Goal: Transaction & Acquisition: Subscribe to service/newsletter

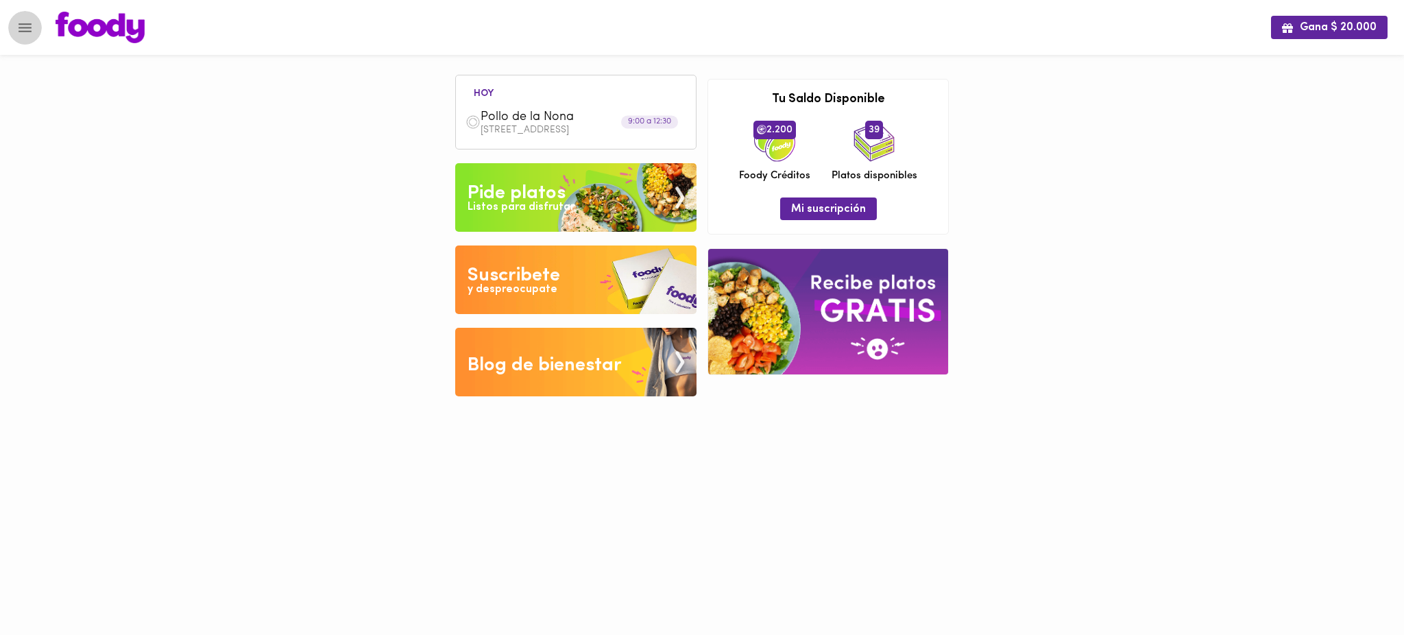
click at [29, 22] on icon "Menu" at bounding box center [24, 27] width 17 height 17
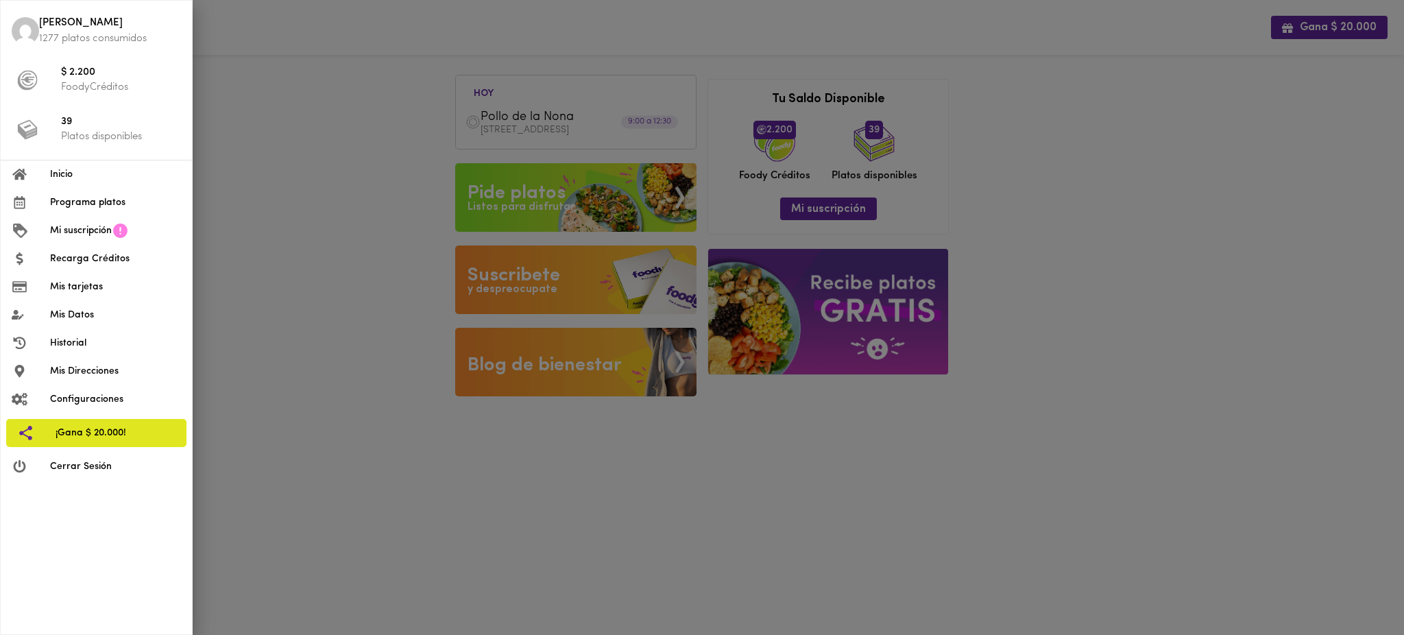
click at [721, 36] on div at bounding box center [702, 317] width 1404 height 635
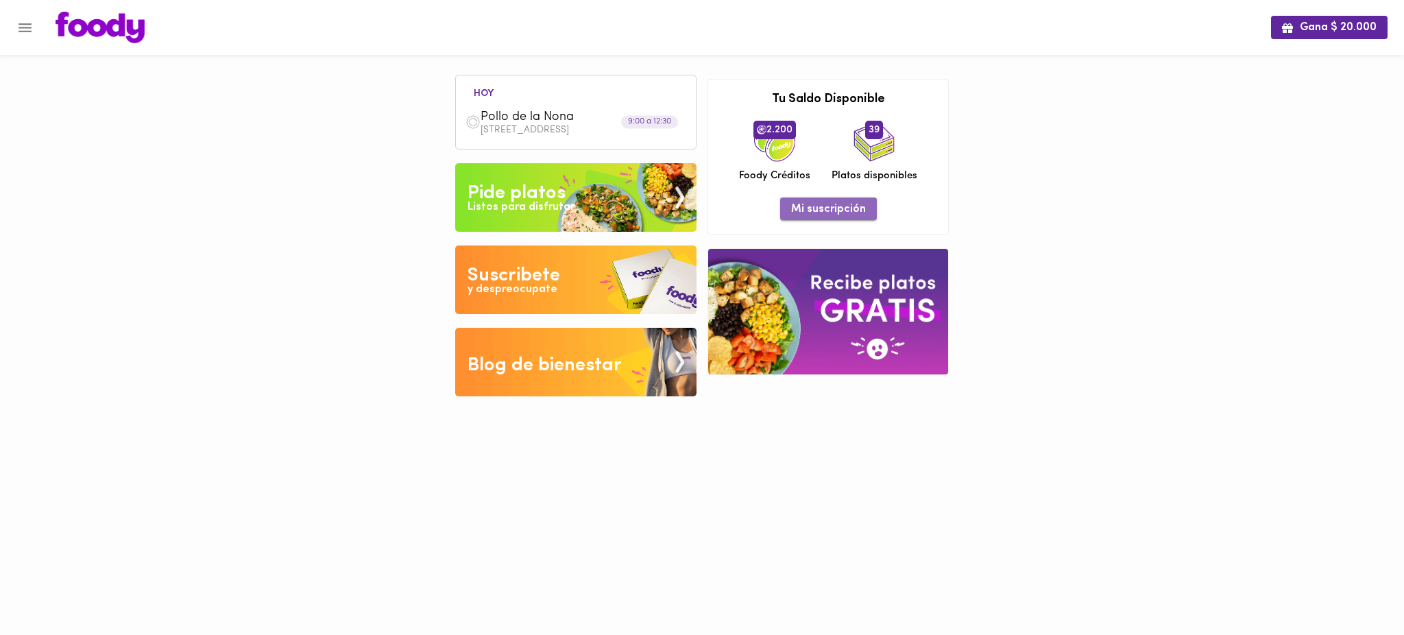
click at [836, 208] on span "Mi suscripción" at bounding box center [828, 209] width 75 height 13
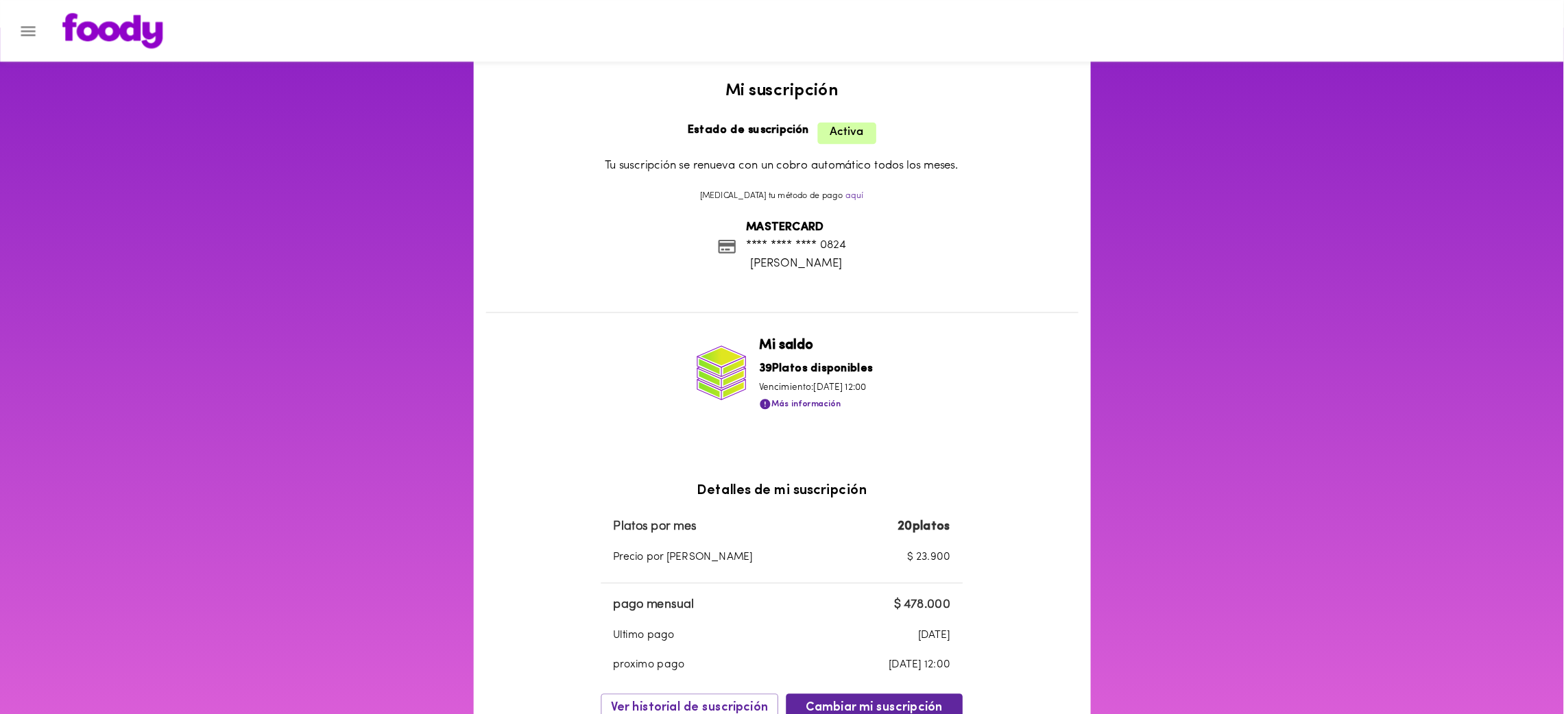
scroll to position [27, 0]
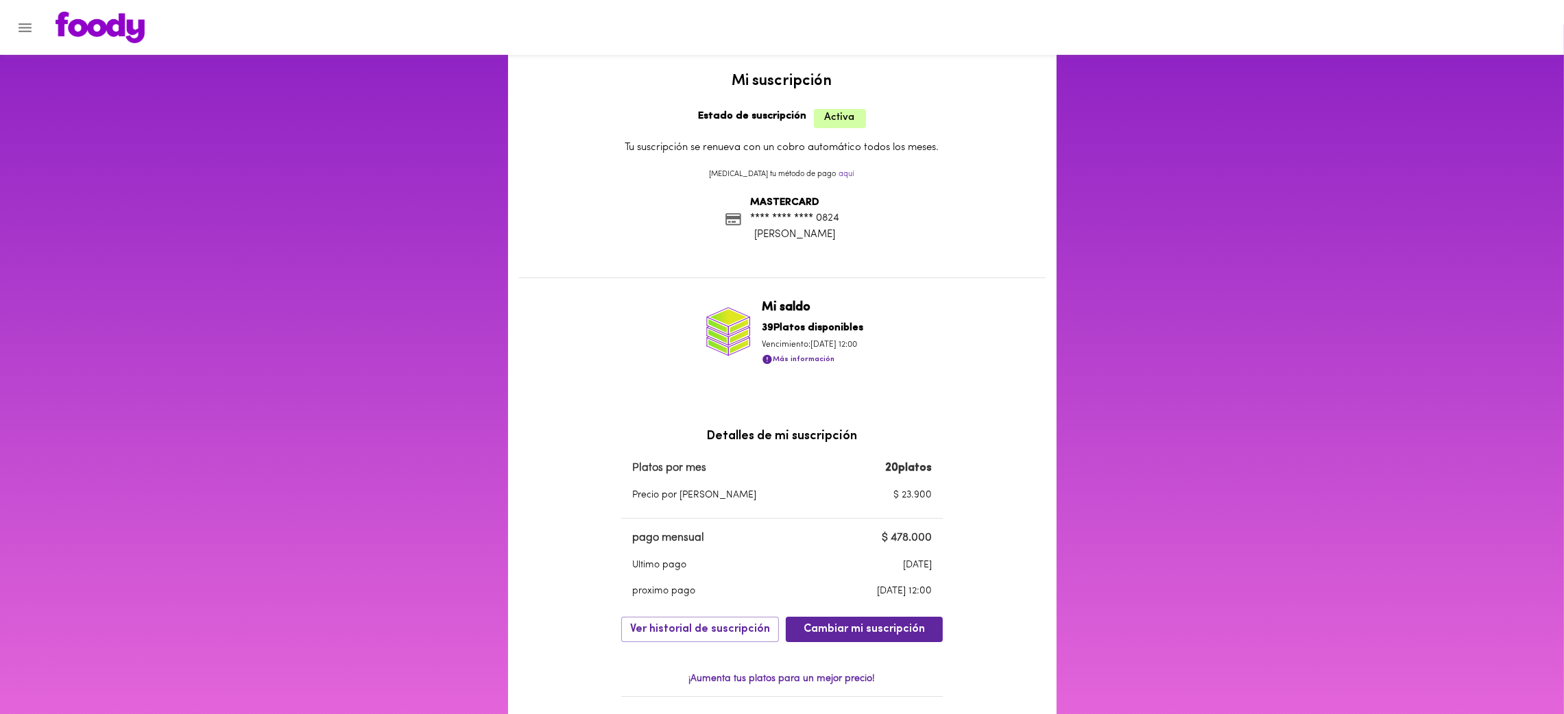
drag, startPoint x: 1390, startPoint y: 1, endPoint x: 529, endPoint y: 88, distance: 865.3
click at [529, 88] on h2 "Mi suscripción" at bounding box center [782, 81] width 526 height 16
